Goal: Task Accomplishment & Management: Use online tool/utility

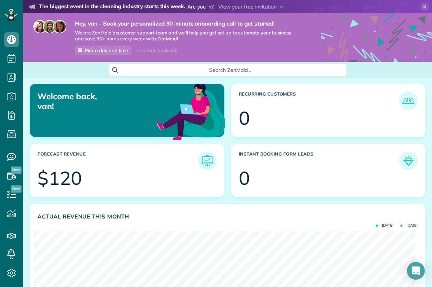
scroll to position [169, 382]
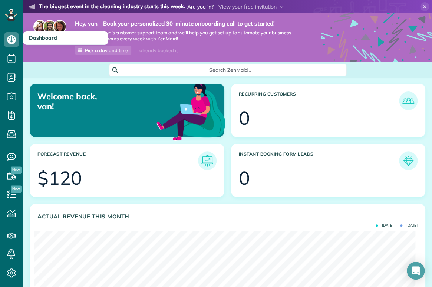
click at [34, 37] on span "Dashboard" at bounding box center [43, 37] width 28 height 7
click at [11, 41] on icon at bounding box center [11, 39] width 15 height 15
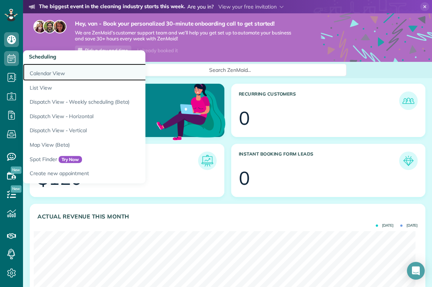
click at [45, 74] on link "Calendar View" at bounding box center [115, 72] width 185 height 17
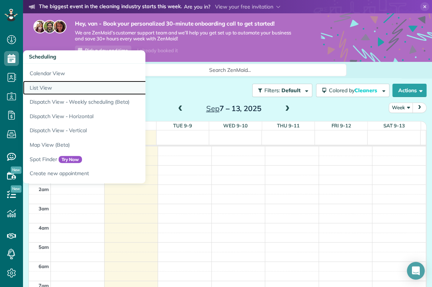
click at [45, 88] on link "List View" at bounding box center [115, 88] width 185 height 14
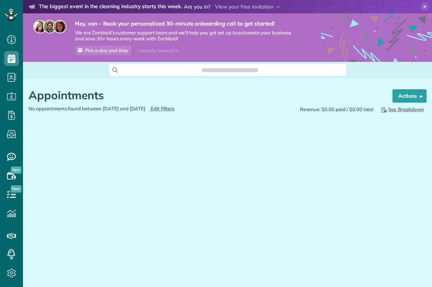
scroll to position [287, 23]
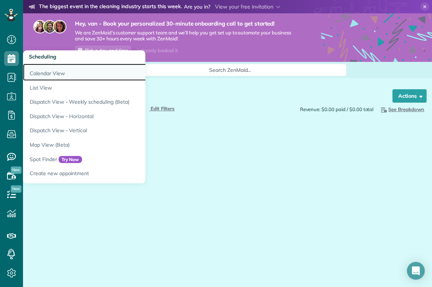
click at [45, 74] on link "Calendar View" at bounding box center [115, 72] width 185 height 17
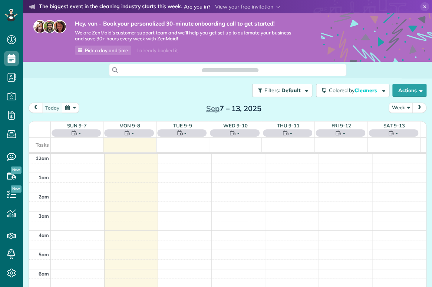
scroll to position [134, 0]
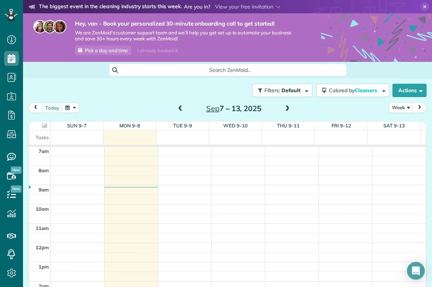
click at [176, 107] on span at bounding box center [180, 109] width 8 height 7
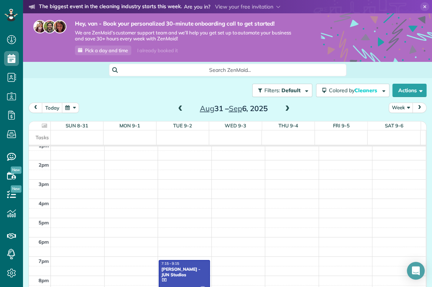
scroll to position [144, 0]
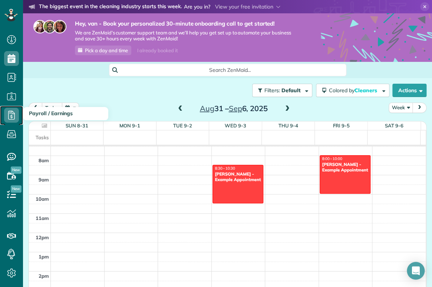
click at [11, 116] on use at bounding box center [11, 115] width 7 height 9
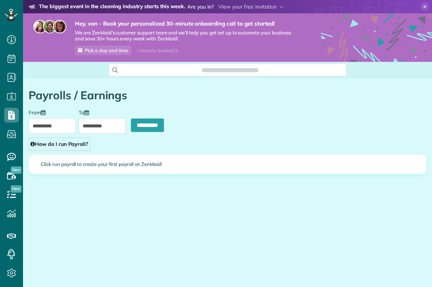
scroll to position [3, 3]
type input "**********"
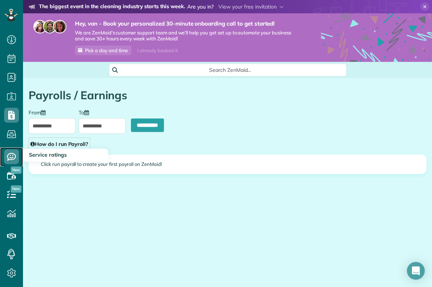
click at [9, 157] on icon at bounding box center [11, 156] width 15 height 15
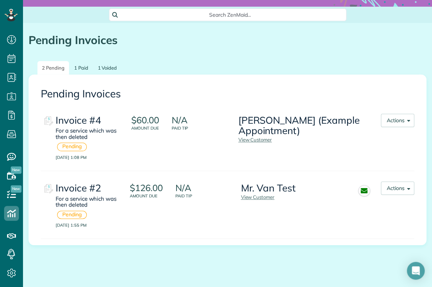
scroll to position [69, 0]
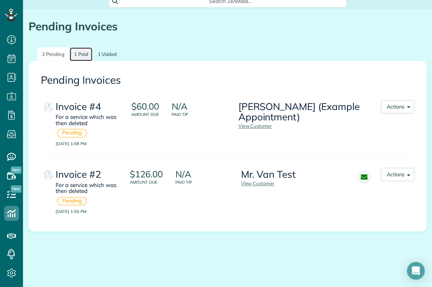
click at [78, 53] on link "1 Paid" at bounding box center [81, 54] width 23 height 14
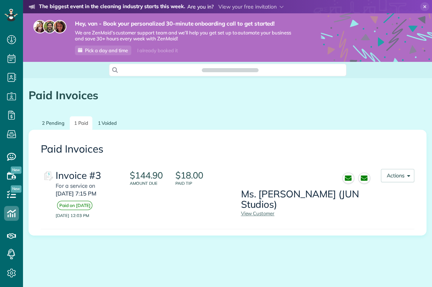
scroll to position [287, 23]
click at [404, 177] on span "button" at bounding box center [407, 175] width 6 height 6
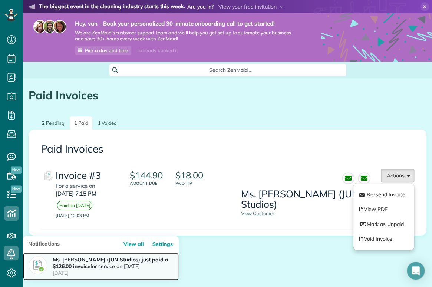
click at [75, 260] on strong "Ms. [PERSON_NAME] (JUN Studios) just paid a $126.00 invoice" at bounding box center [110, 262] width 115 height 13
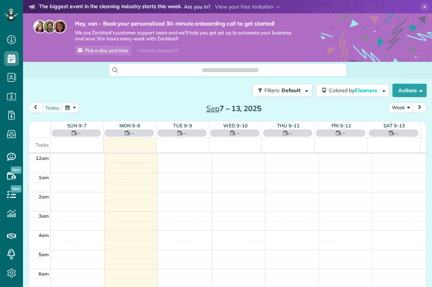
scroll to position [134, 0]
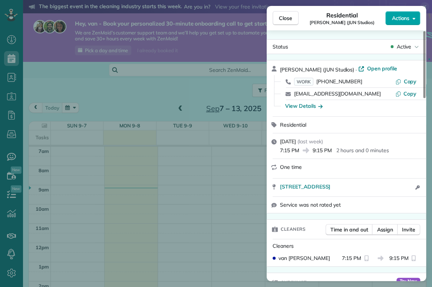
click at [406, 15] on span "Actions" at bounding box center [400, 17] width 18 height 7
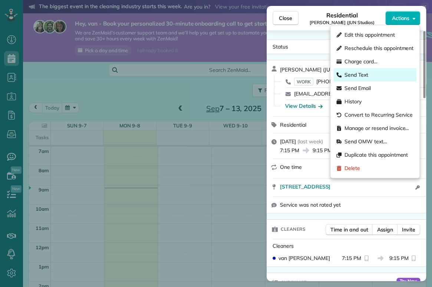
click at [365, 74] on span "Send Text" at bounding box center [356, 74] width 24 height 7
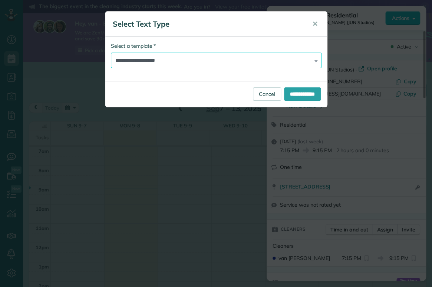
click at [288, 58] on select "**********" at bounding box center [216, 61] width 210 height 16
select select "*******"
click at [111, 53] on select "**********" at bounding box center [216, 61] width 210 height 16
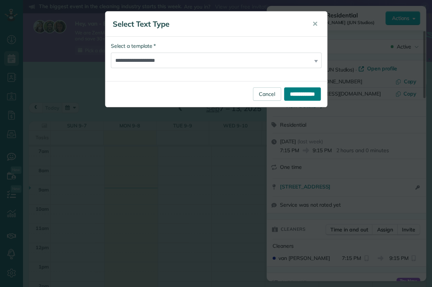
click at [297, 93] on input "**********" at bounding box center [302, 93] width 37 height 13
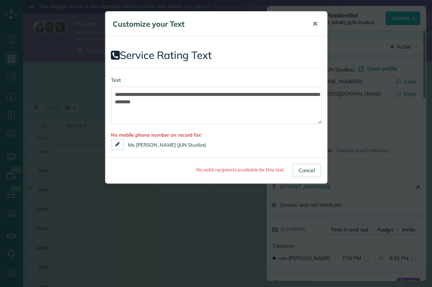
click at [316, 26] on span "✕" at bounding box center [315, 24] width 6 height 9
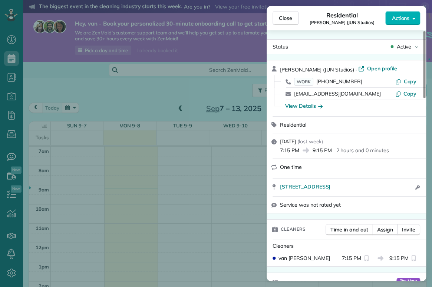
click at [141, 84] on div "Close Residential [PERSON_NAME] (JUN Studios) Actions Status Active [PERSON_NAM…" at bounding box center [216, 143] width 432 height 287
